Goal: Find specific fact: Find specific fact

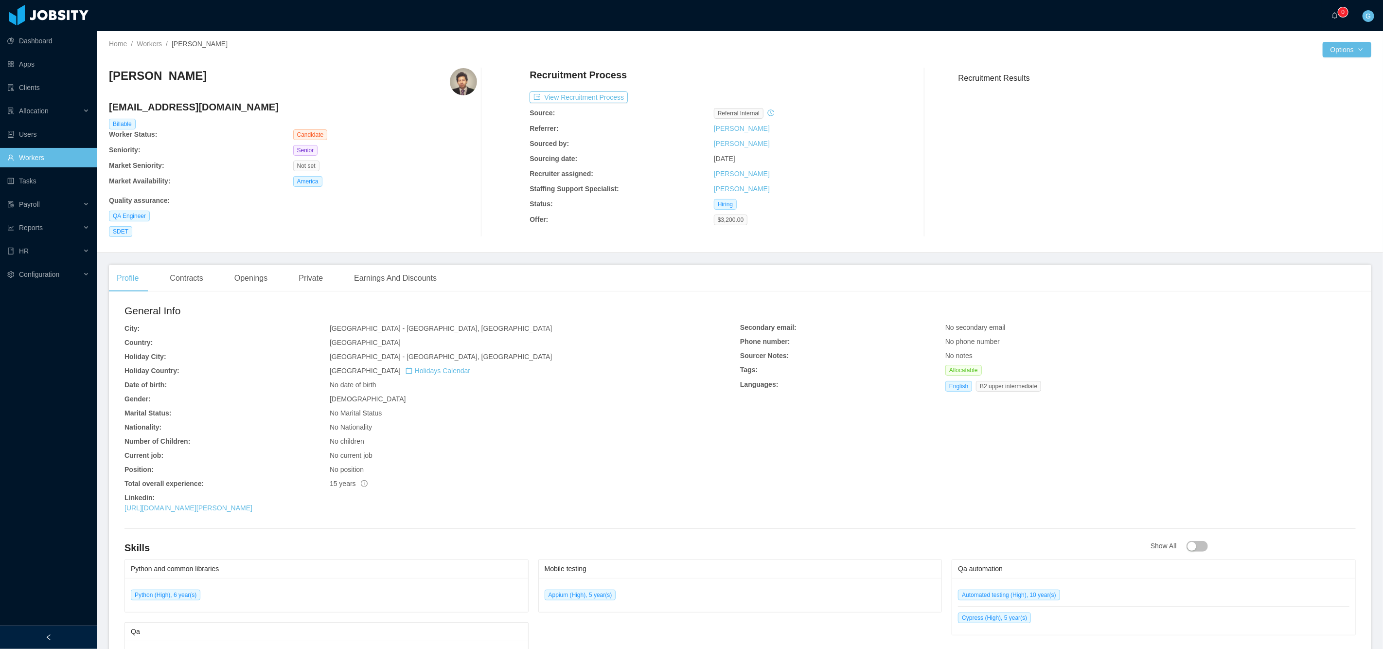
click at [205, 72] on h3 "Mauricio Aviles Gutierrez" at bounding box center [158, 76] width 98 height 16
drag, startPoint x: 107, startPoint y: 74, endPoint x: 247, endPoint y: 77, distance: 139.6
click at [247, 77] on div "Home / Workers / Mauricio Aviles Gutierrez / Options Mauricio Aviles Gutierrez …" at bounding box center [740, 142] width 1286 height 222
copy h3 "Mauricio Aviles Gutierrez"
